Goal: Task Accomplishment & Management: Manage account settings

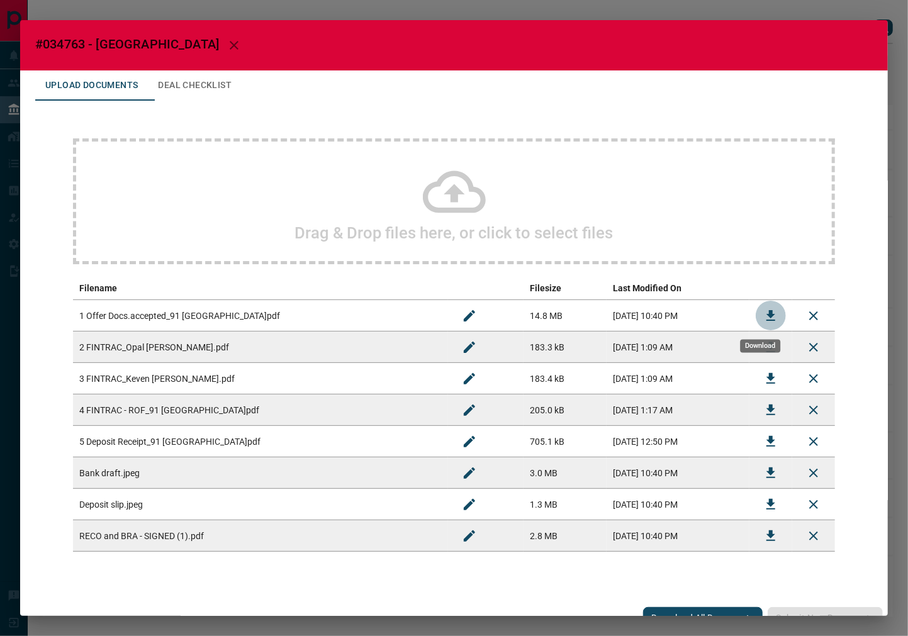
click at [763, 308] on icon "Download" at bounding box center [770, 315] width 15 height 15
click at [763, 437] on icon "Download" at bounding box center [770, 441] width 15 height 15
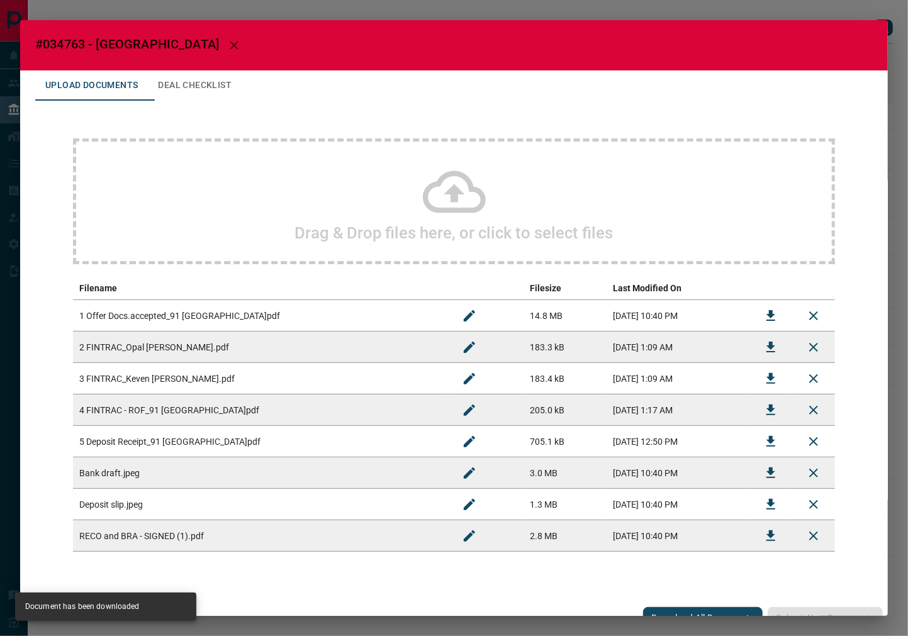
click at [218, 85] on button "Deal Checklist" at bounding box center [195, 85] width 94 height 30
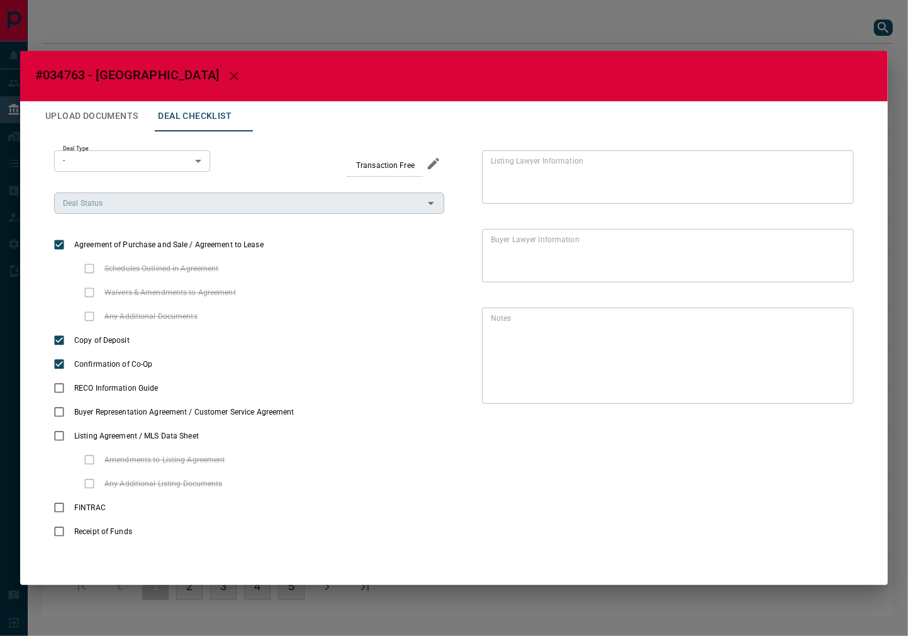
click at [123, 208] on input "Deal Status" at bounding box center [239, 203] width 362 height 14
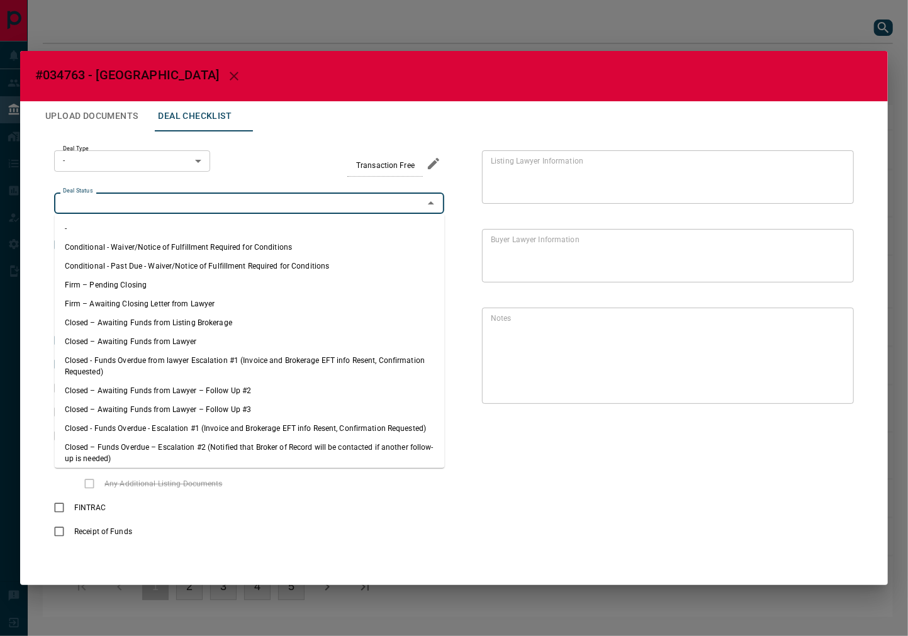
click at [135, 279] on li "Firm – Pending Closing" at bounding box center [250, 285] width 390 height 19
type input "**********"
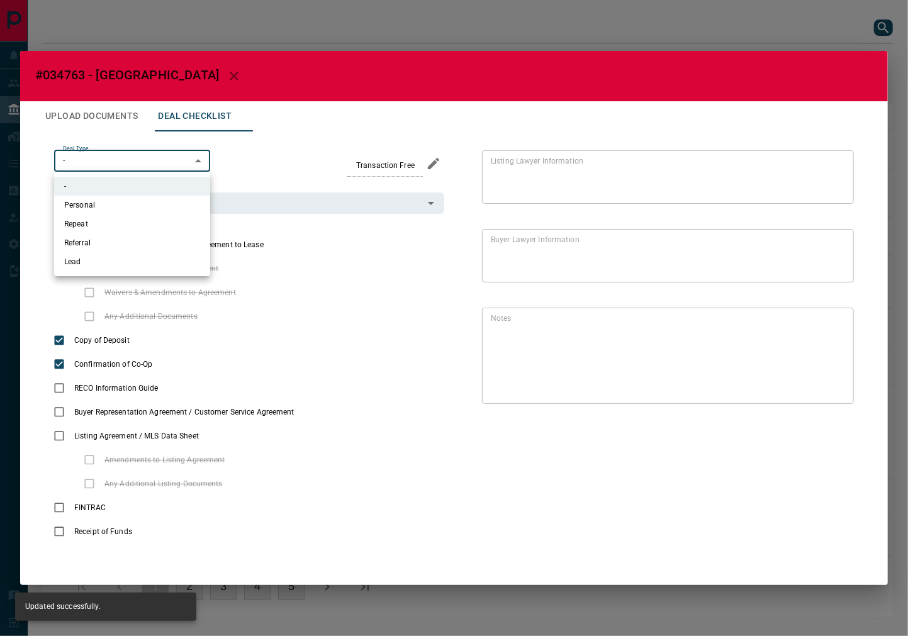
click at [120, 161] on body "Lead Transfers Leads Deals Listings Campaigns Quota Rules Agent Quotas Admin Mo…" at bounding box center [454, 315] width 908 height 630
drag, startPoint x: 114, startPoint y: 262, endPoint x: 99, endPoint y: 177, distance: 86.2
click at [113, 262] on li "Lead" at bounding box center [132, 261] width 156 height 19
type input "*"
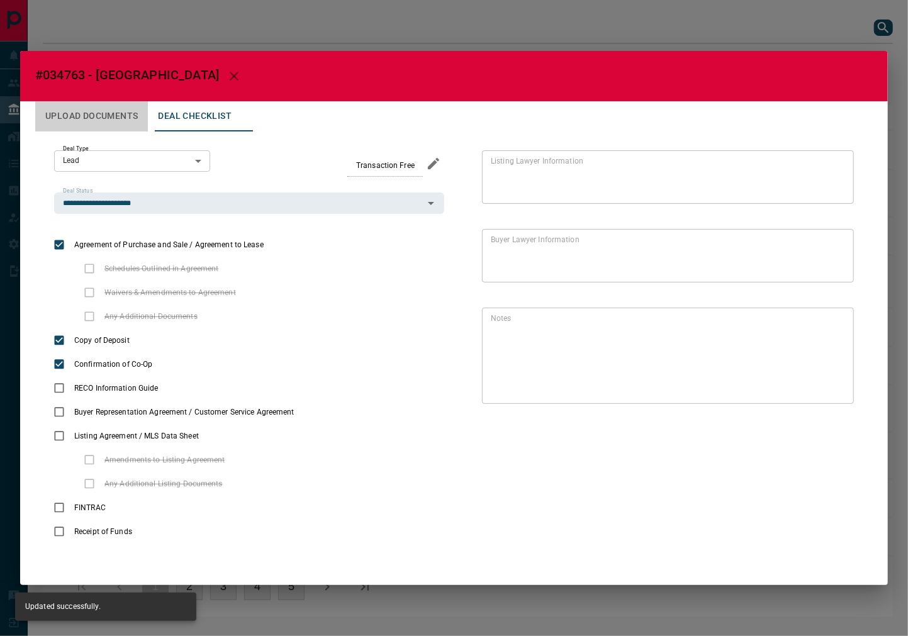
click at [93, 129] on button "Upload Documents" at bounding box center [91, 116] width 113 height 30
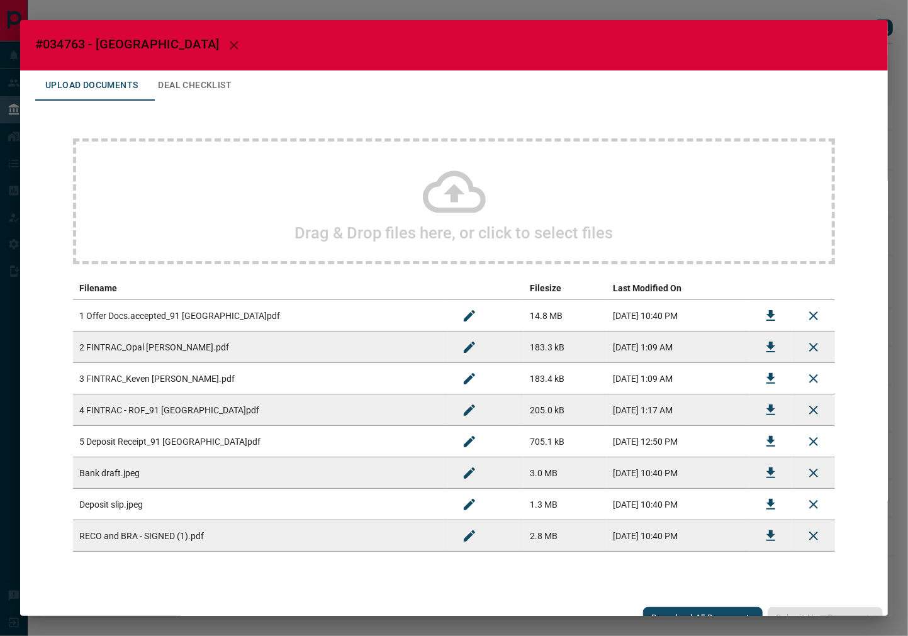
click at [98, 123] on div "Drag & Drop files here, or click to select files Filename Filesize Last Modifie…" at bounding box center [453, 345] width 837 height 489
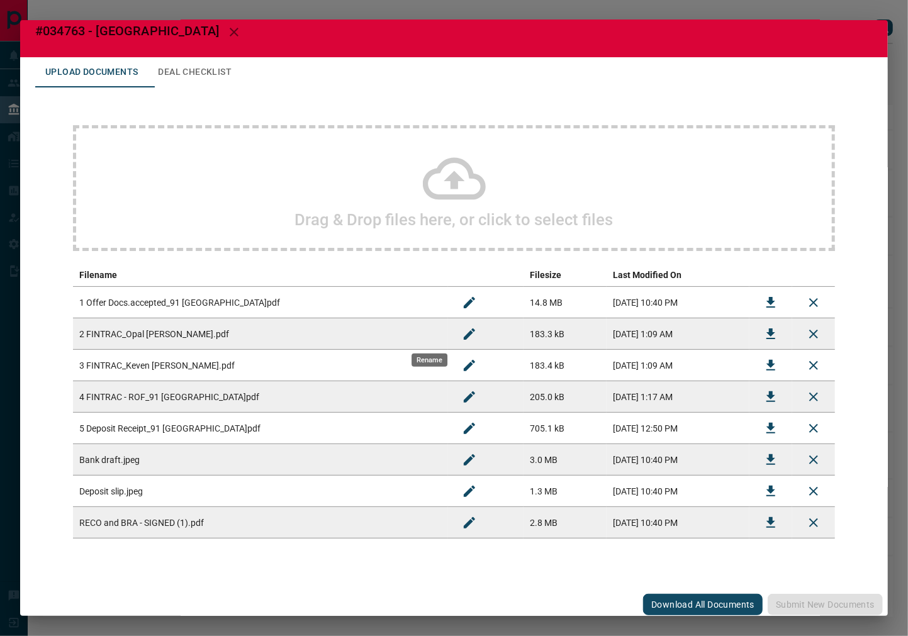
scroll to position [17, 0]
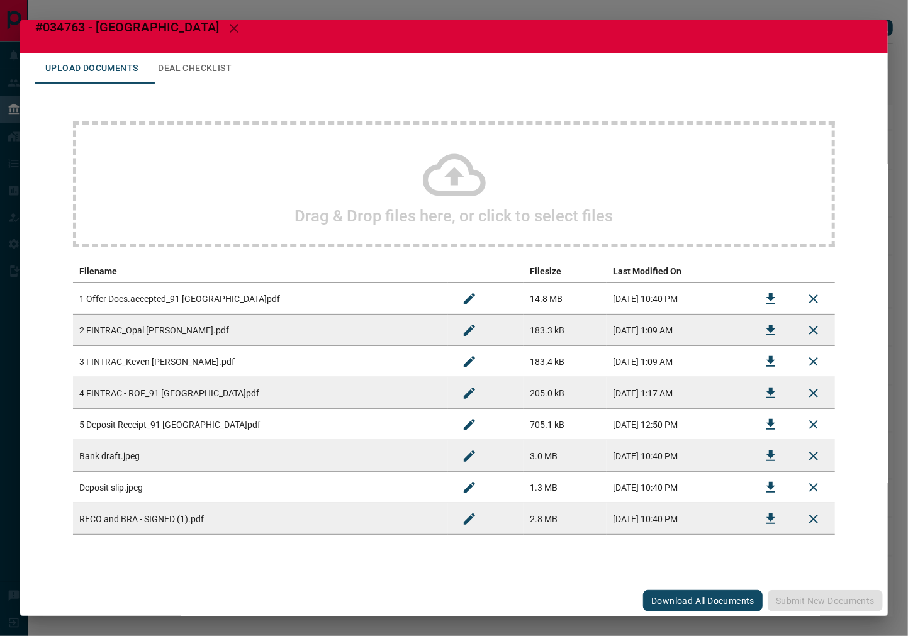
click at [220, 69] on button "Deal Checklist" at bounding box center [195, 68] width 94 height 30
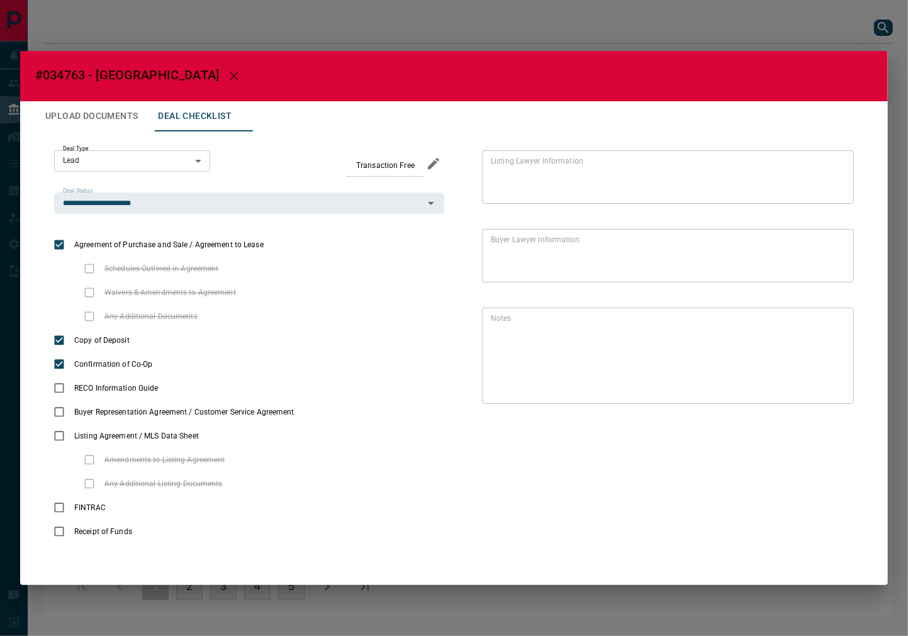
scroll to position [0, 0]
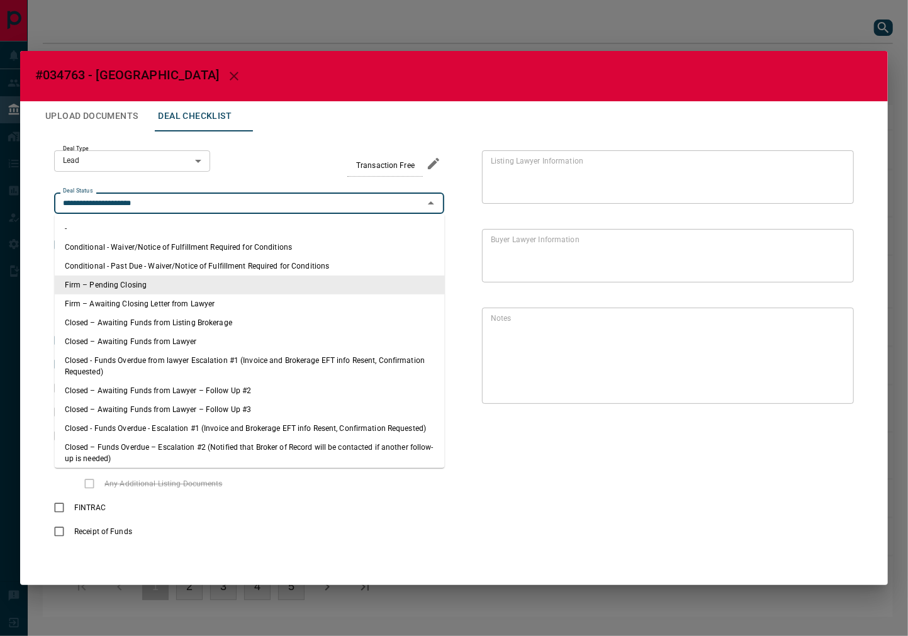
click at [133, 204] on input "**********" at bounding box center [239, 203] width 362 height 14
click at [236, 246] on li "Conditional - Waiver/Notice of Fulfillment Required for Conditions" at bounding box center [250, 247] width 390 height 19
type input "**********"
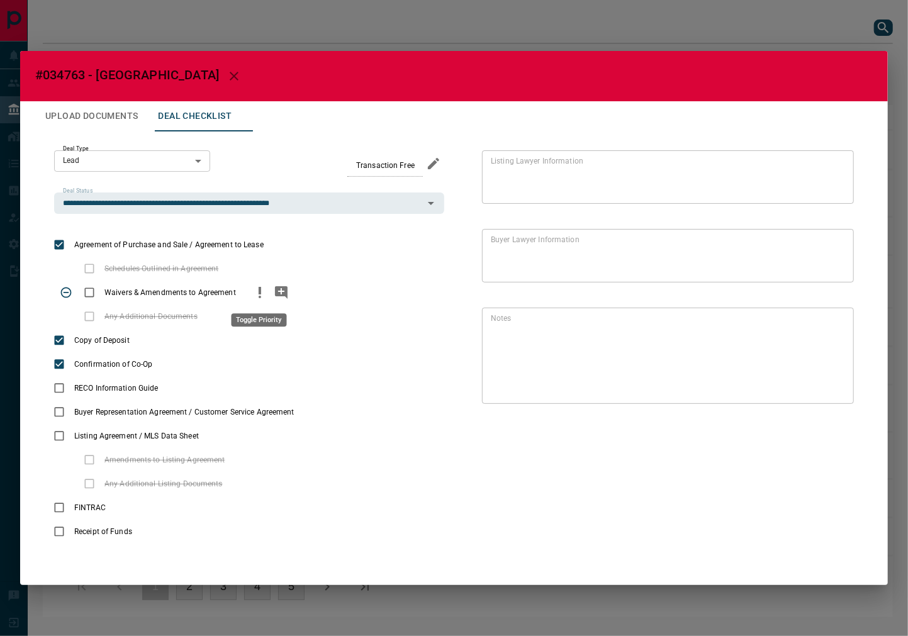
click at [265, 290] on icon "priority" at bounding box center [259, 292] width 15 height 15
click at [281, 289] on icon "add note" at bounding box center [281, 292] width 13 height 13
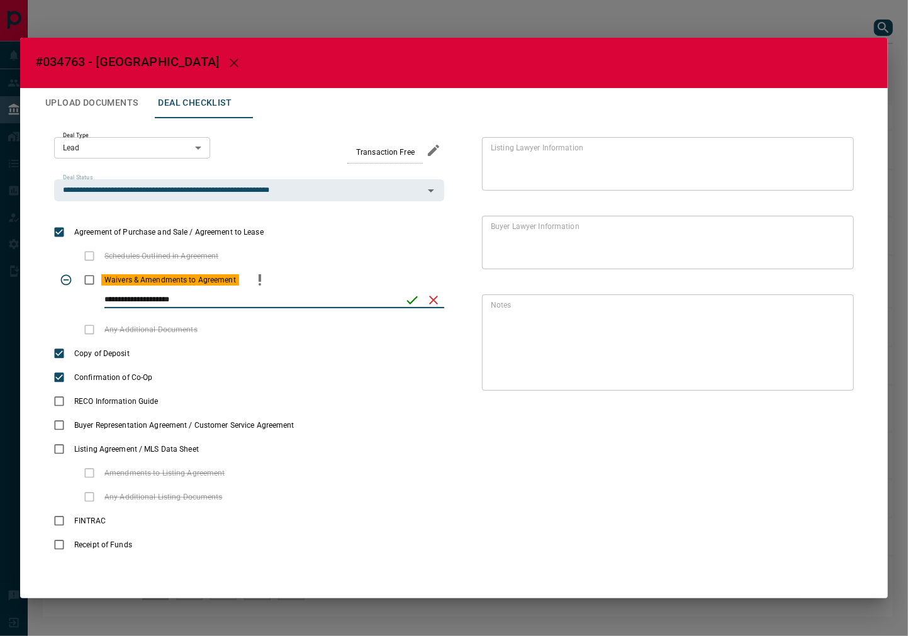
type input "**********"
click at [409, 299] on icon "save" at bounding box center [412, 300] width 15 height 15
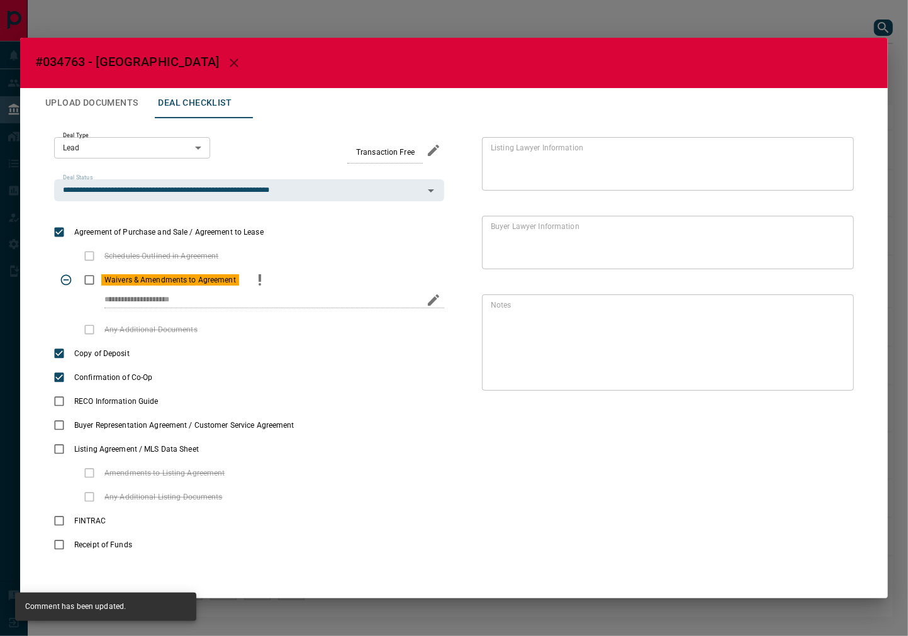
click at [117, 99] on button "Upload Documents" at bounding box center [91, 103] width 113 height 30
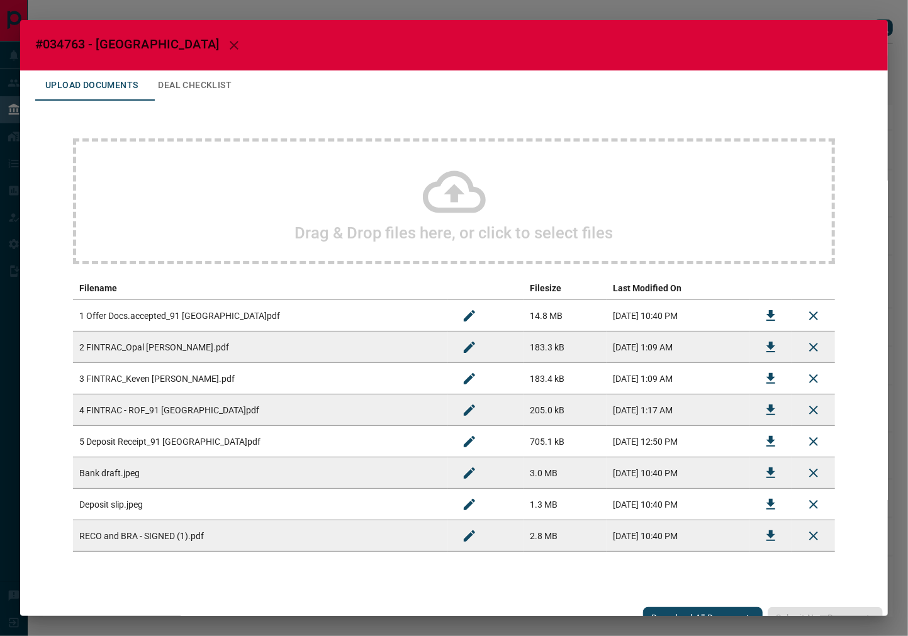
click at [763, 533] on icon "Download" at bounding box center [770, 535] width 15 height 15
click at [764, 342] on icon "Download" at bounding box center [770, 347] width 15 height 15
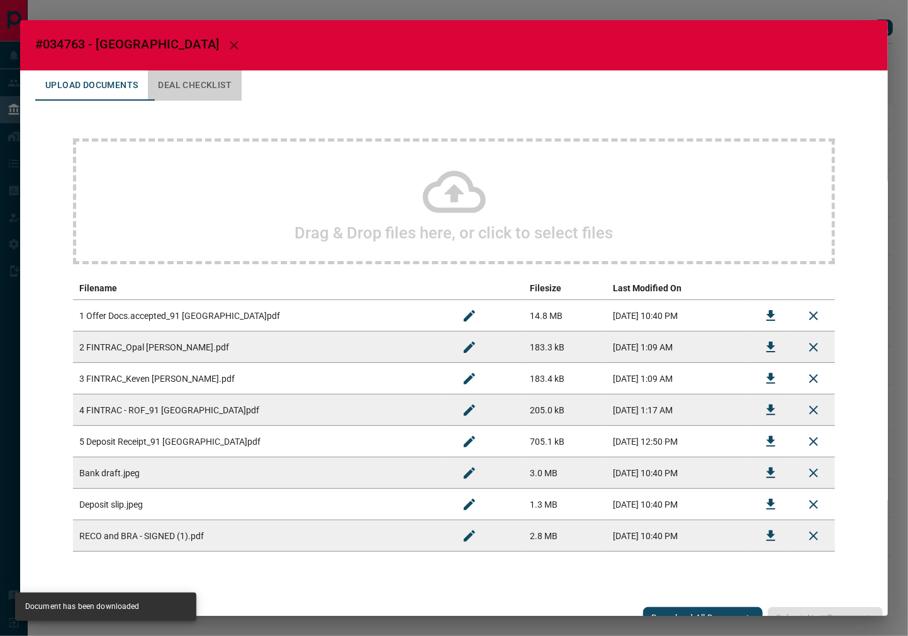
click at [204, 91] on button "Deal Checklist" at bounding box center [195, 85] width 94 height 30
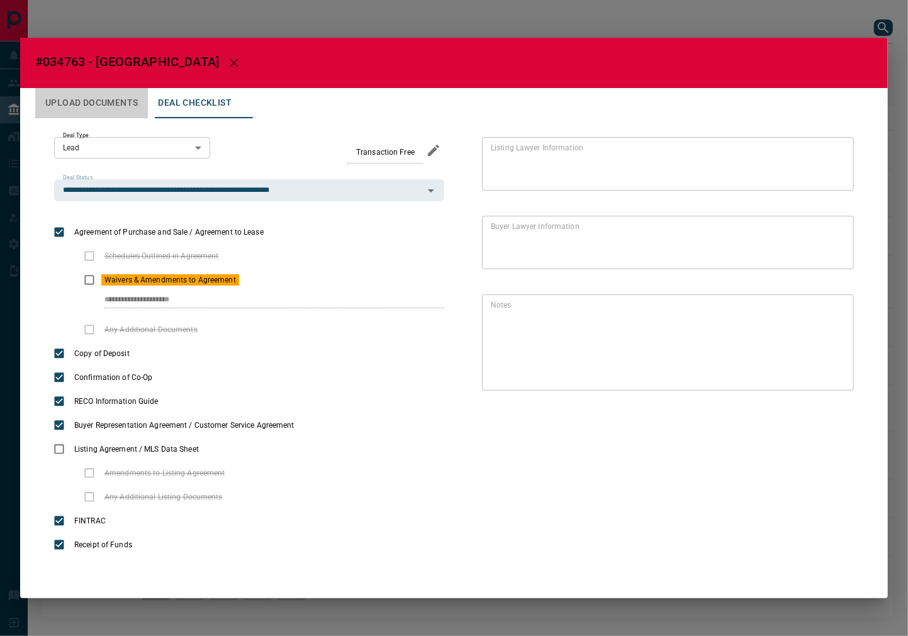
click at [112, 96] on button "Upload Documents" at bounding box center [91, 103] width 113 height 30
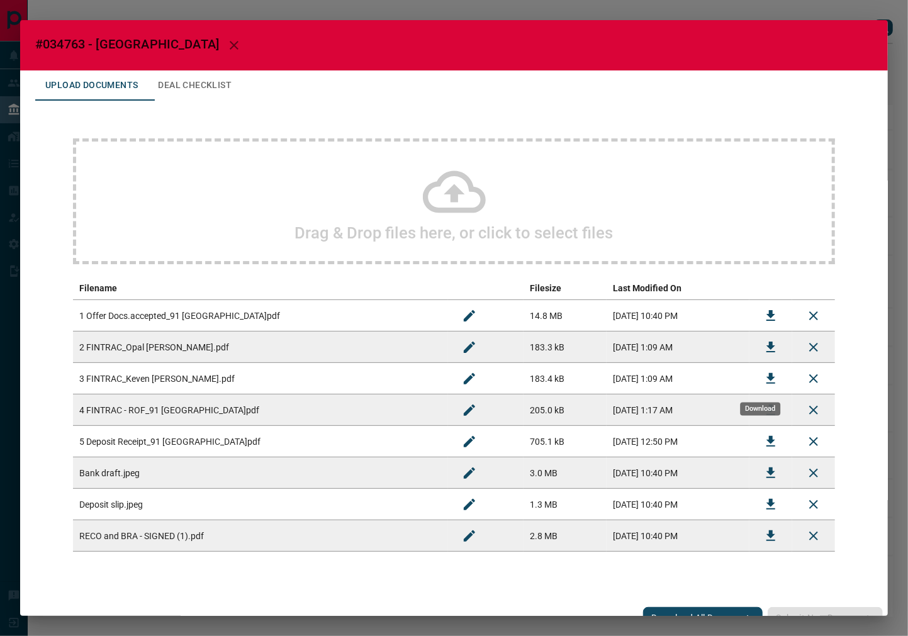
click at [756, 374] on button "Download" at bounding box center [771, 379] width 30 height 30
click at [756, 413] on button "Download" at bounding box center [771, 410] width 30 height 30
click at [252, 79] on div "Upload Documents Deal Checklist" at bounding box center [453, 85] width 837 height 30
click at [242, 86] on button "Deal Checklist" at bounding box center [195, 85] width 94 height 30
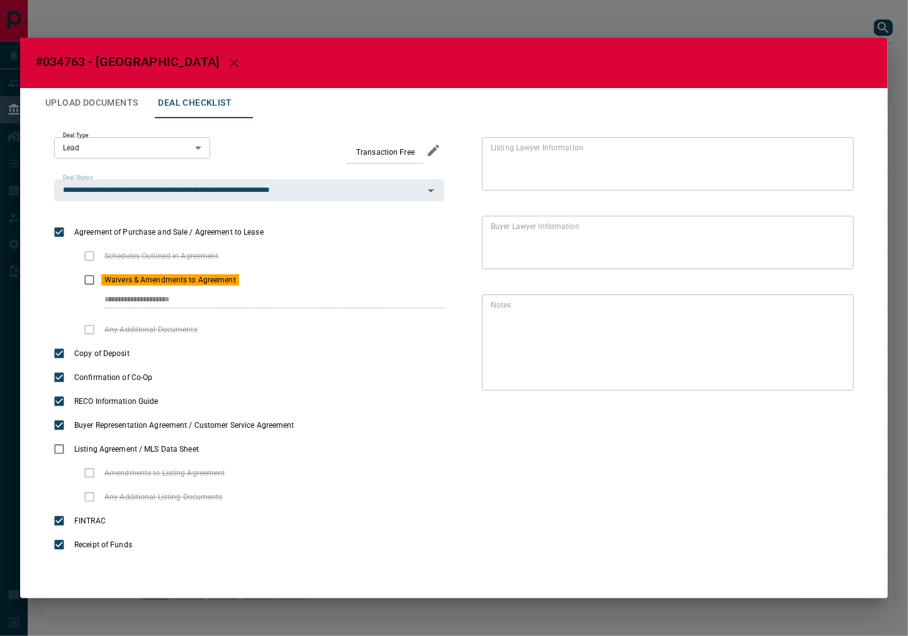
click at [121, 108] on button "Upload Documents" at bounding box center [91, 103] width 113 height 30
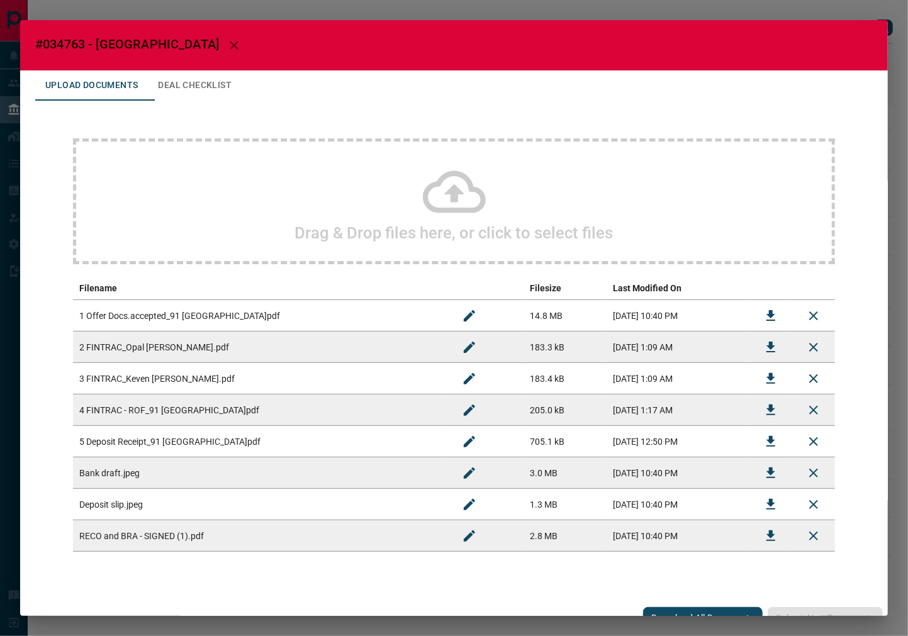
click at [225, 215] on div "Drag & Drop files here, or click to select files" at bounding box center [454, 201] width 762 height 126
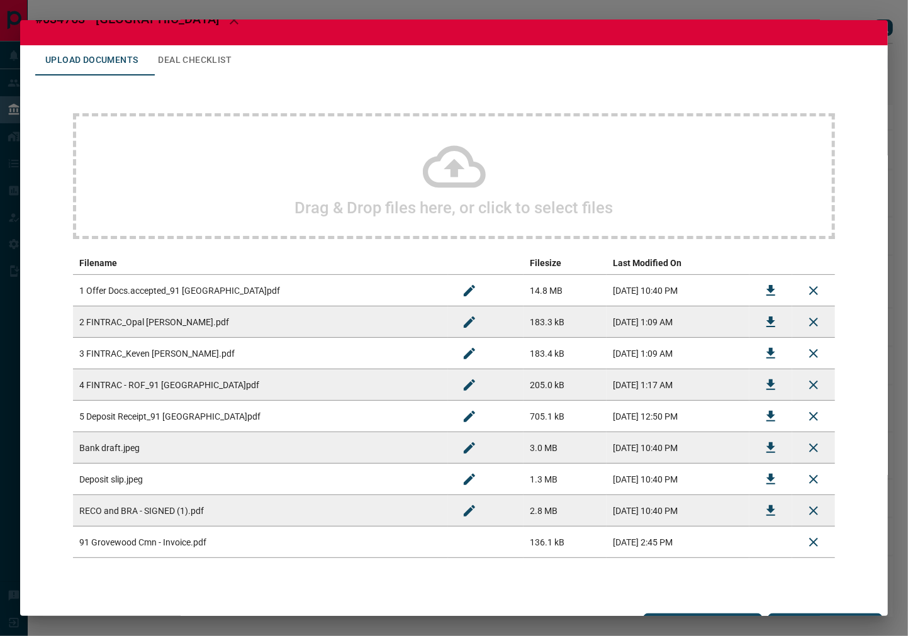
scroll to position [48, 0]
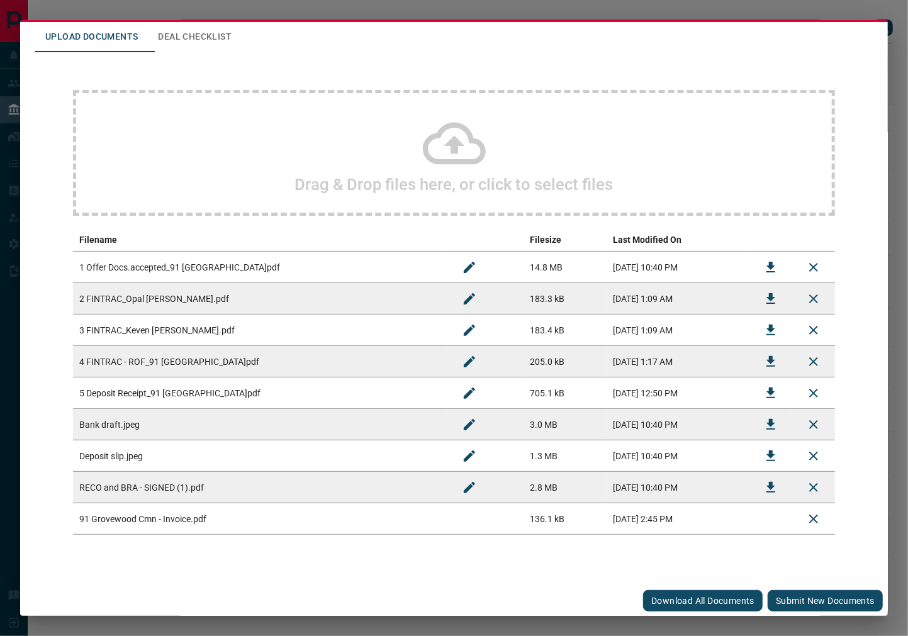
click at [796, 595] on button "Submit new documents" at bounding box center [825, 600] width 115 height 21
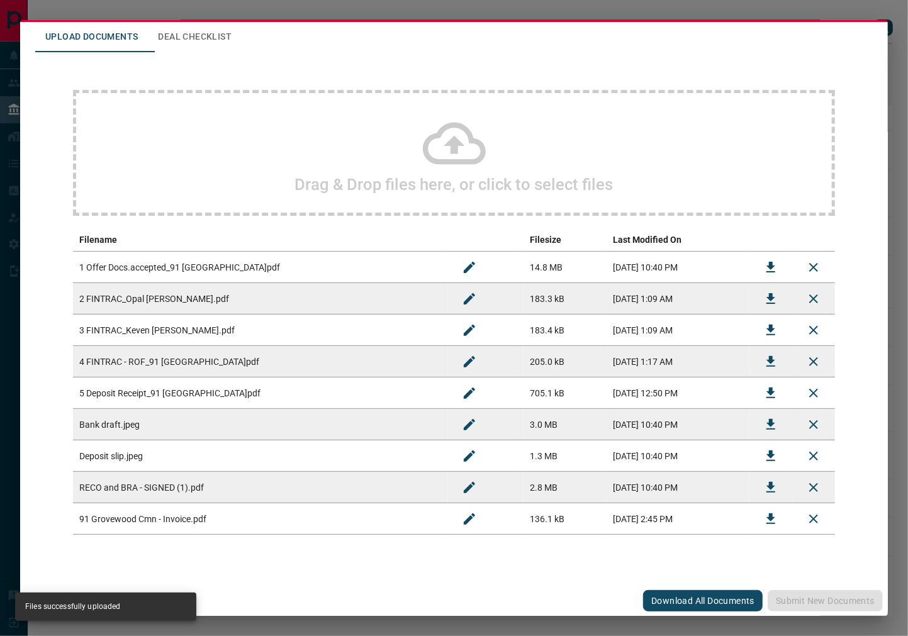
click at [272, 40] on div "Upload Documents Deal Checklist" at bounding box center [453, 37] width 837 height 30
click at [228, 40] on button "Deal Checklist" at bounding box center [195, 37] width 94 height 30
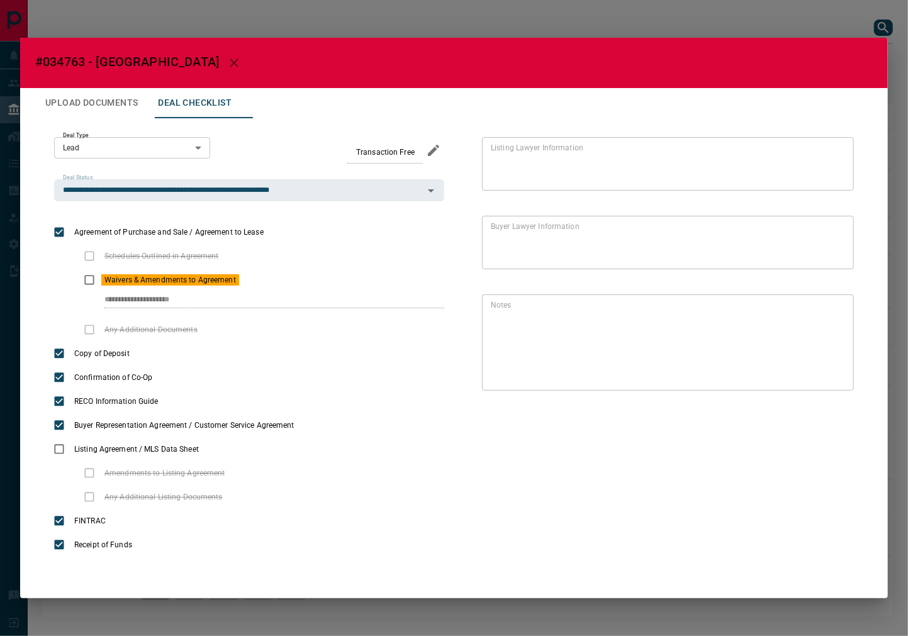
scroll to position [0, 0]
